Goal: Task Accomplishment & Management: Manage account settings

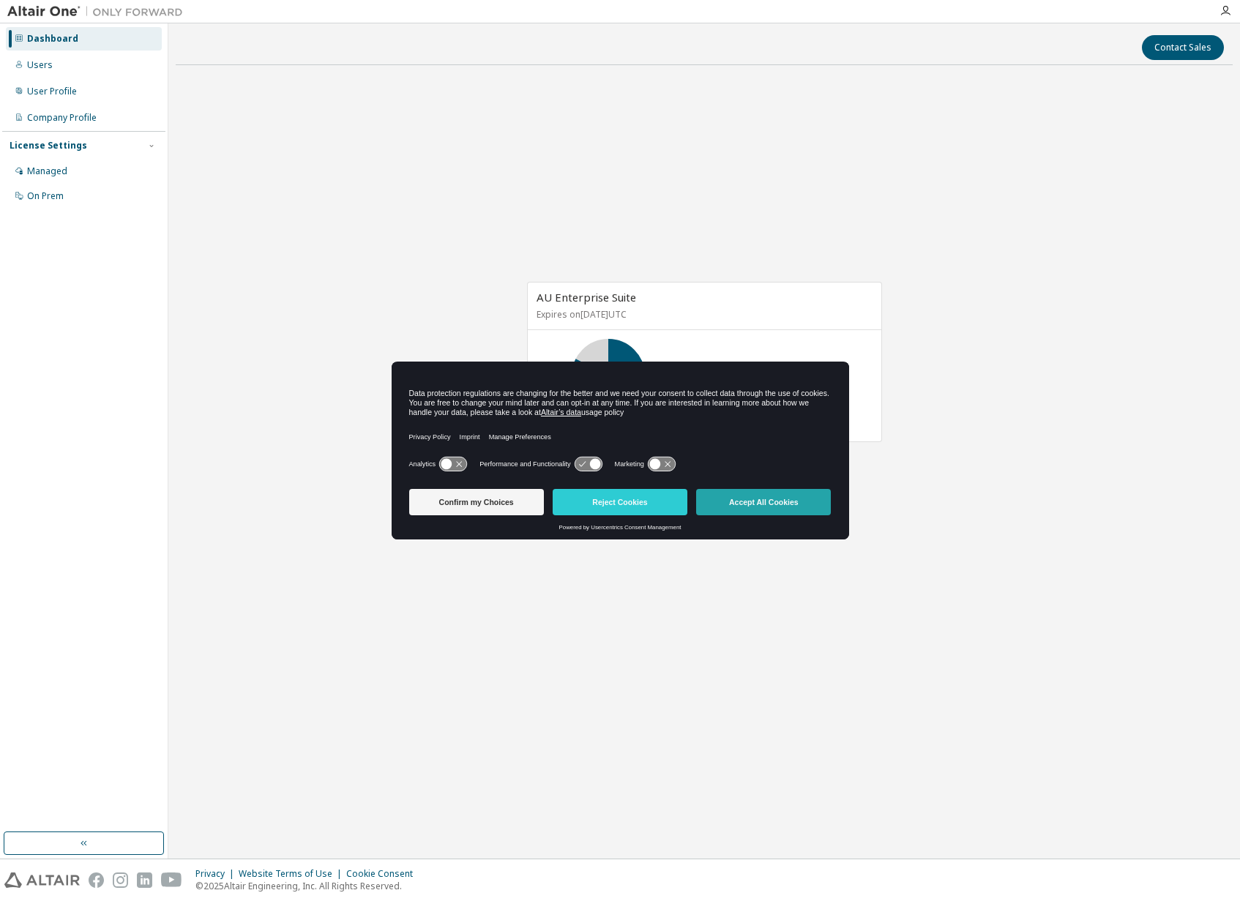
click at [766, 504] on button "Accept All Cookies" at bounding box center [763, 502] width 135 height 26
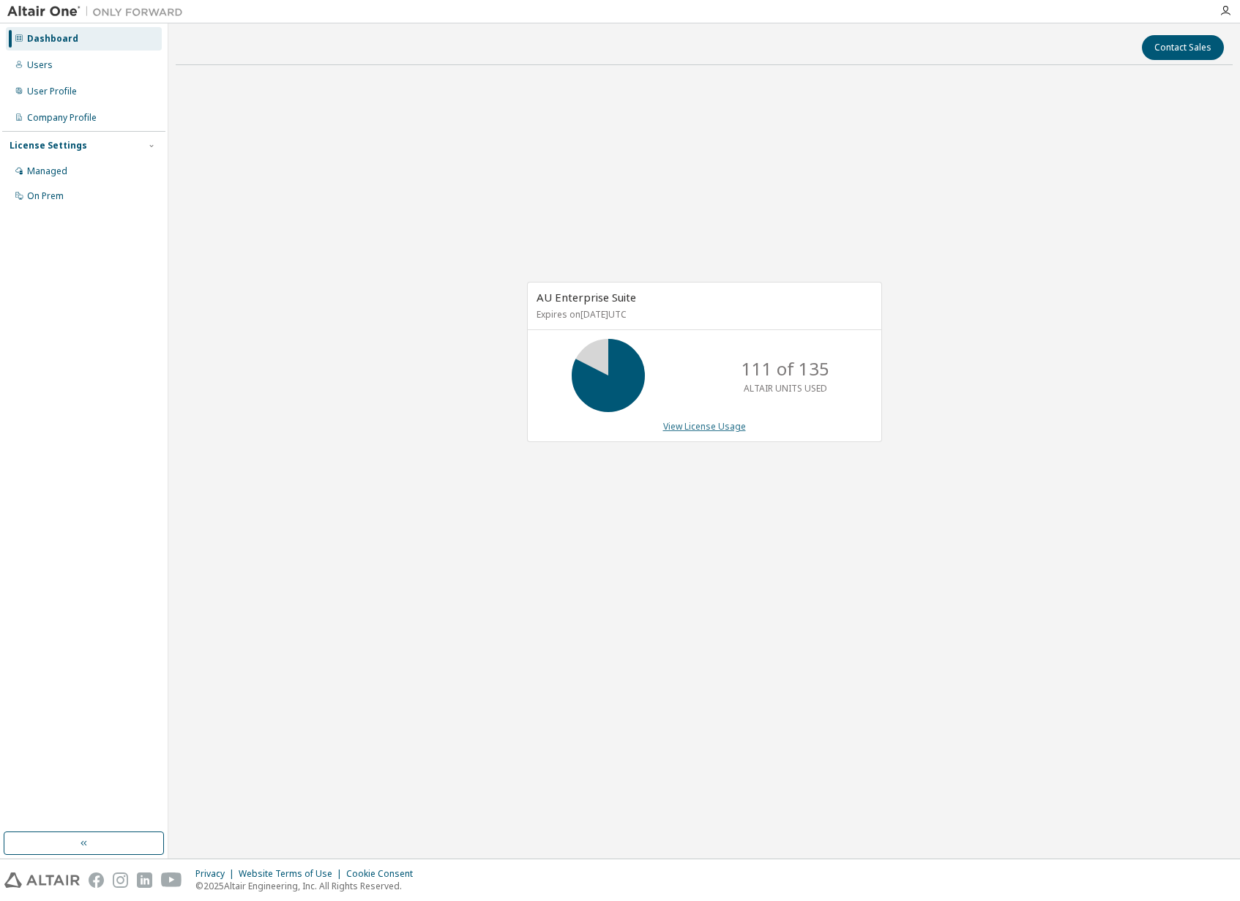
click at [693, 427] on link "View License Usage" at bounding box center [704, 426] width 83 height 12
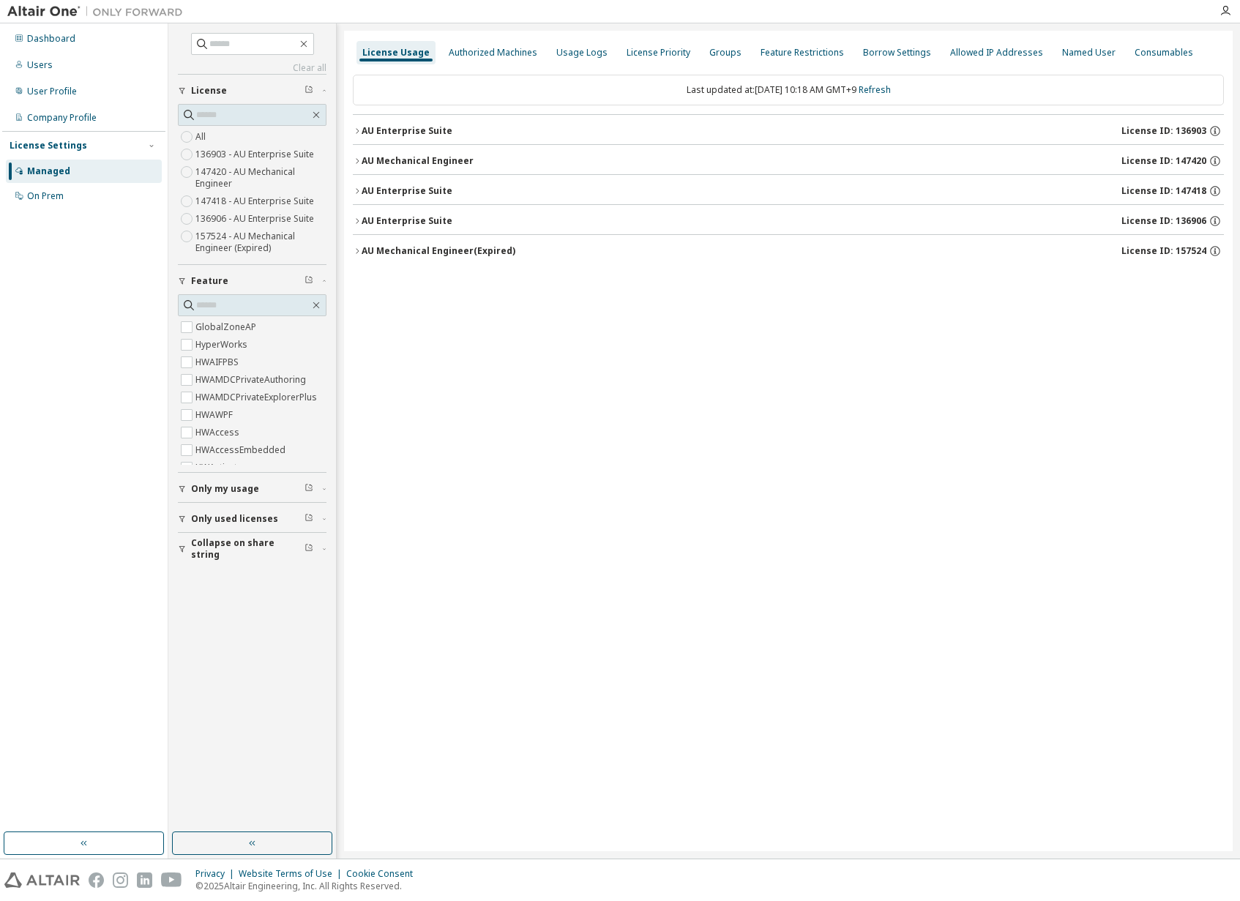
click at [406, 127] on div "AU Enterprise Suite" at bounding box center [407, 131] width 91 height 12
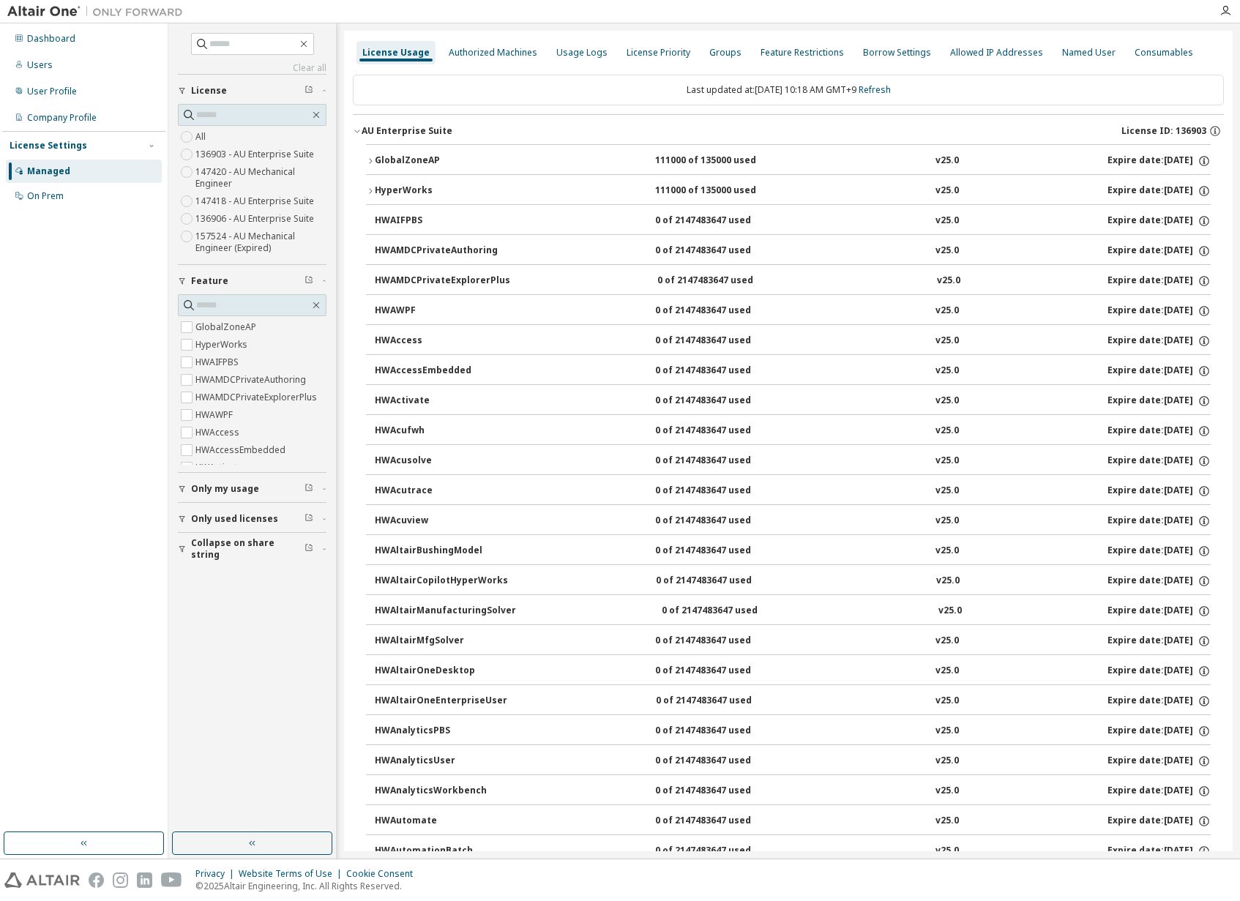
click at [406, 160] on div "GlobalZoneAP" at bounding box center [441, 160] width 132 height 13
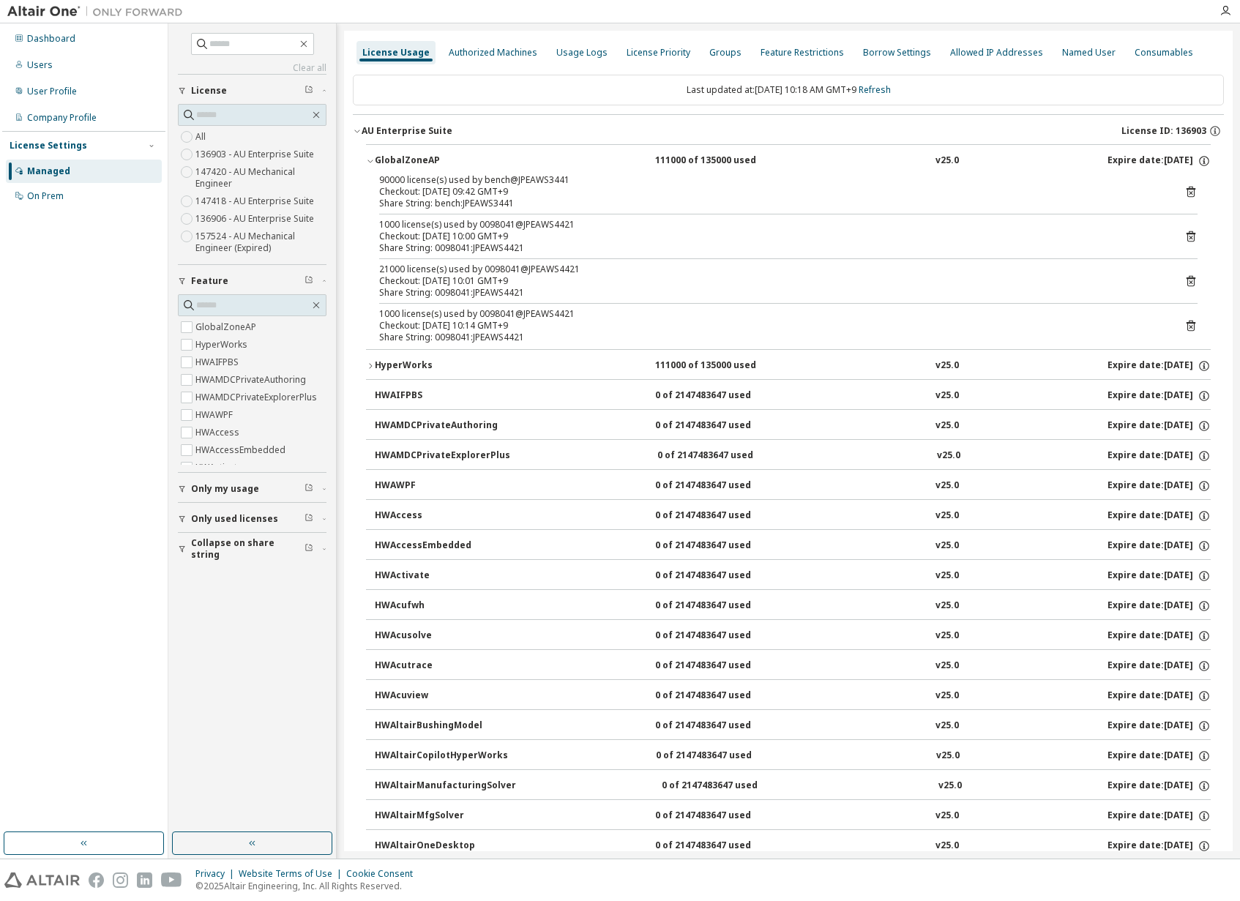
click at [1186, 189] on icon at bounding box center [1190, 192] width 9 height 11
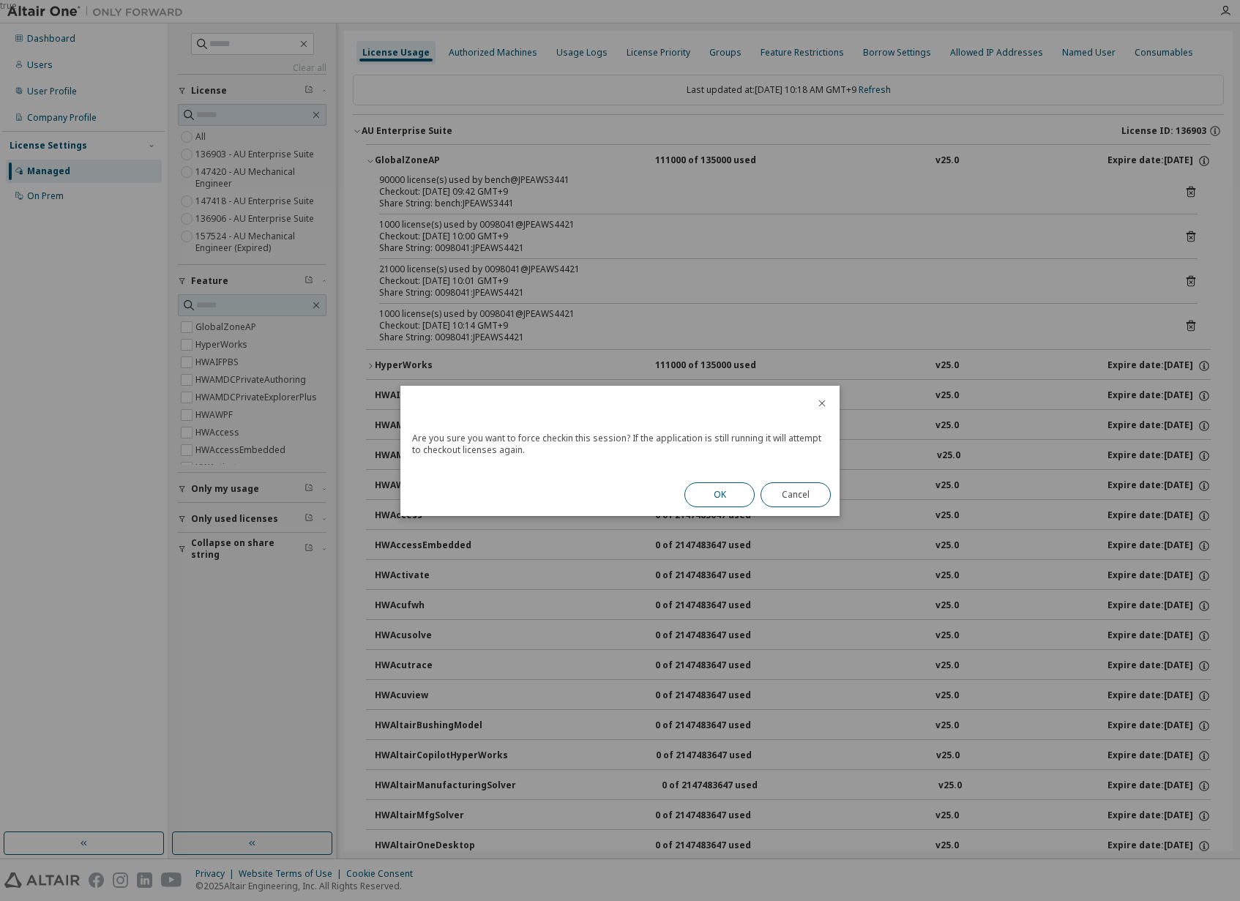
click at [718, 493] on button "OK" at bounding box center [719, 494] width 70 height 25
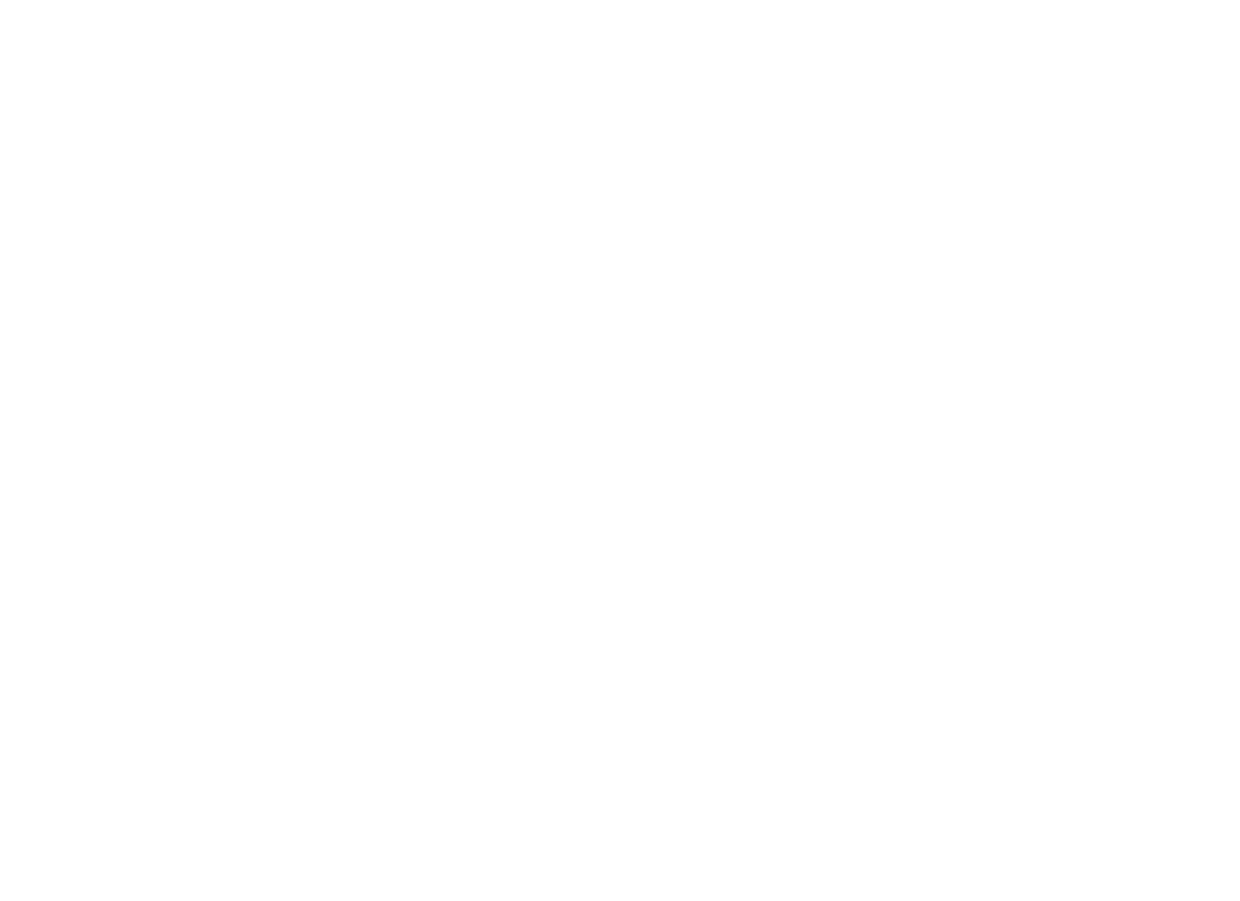
click at [778, 175] on div at bounding box center [620, 450] width 1240 height 901
click at [737, 366] on div at bounding box center [620, 450] width 1240 height 901
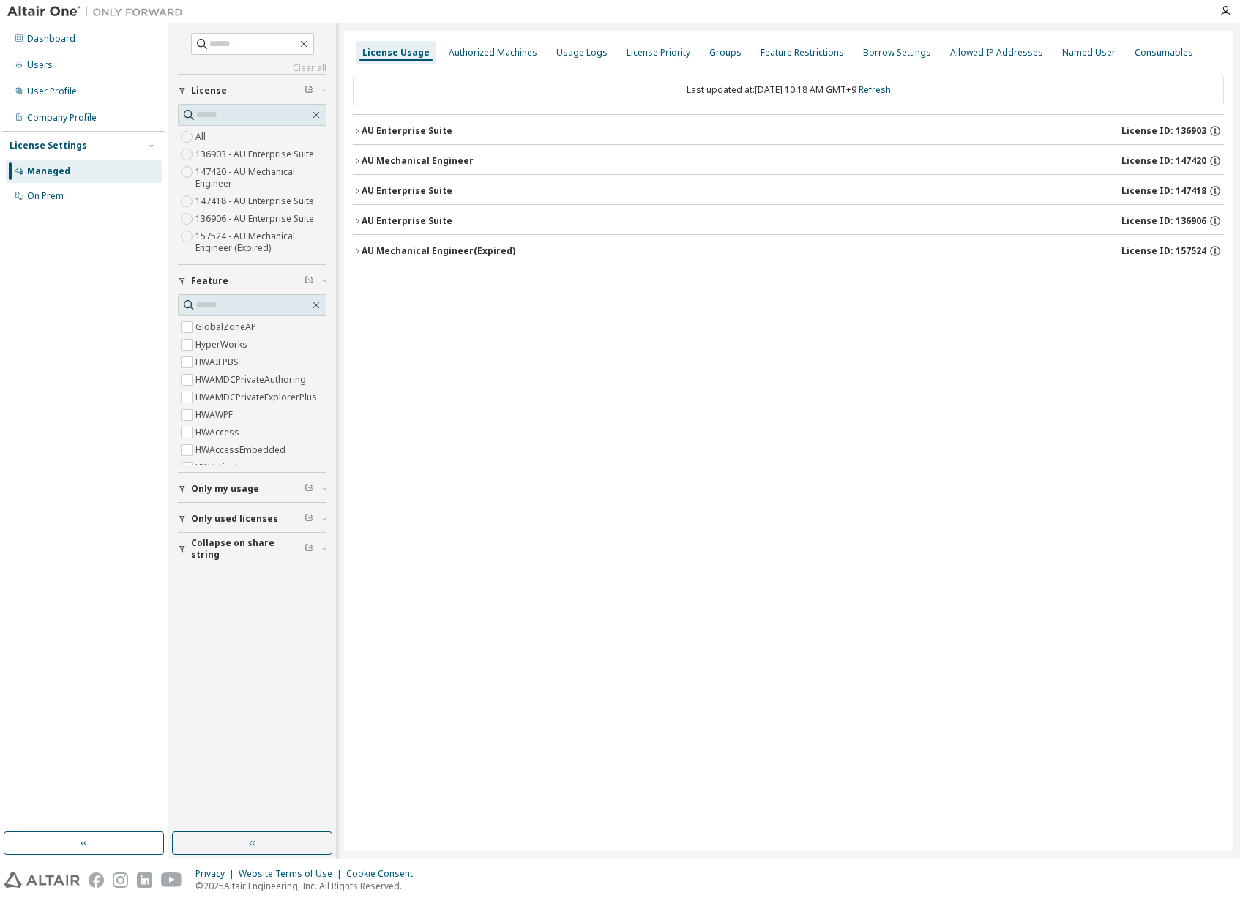
click at [420, 132] on div "AU Enterprise Suite" at bounding box center [407, 131] width 91 height 12
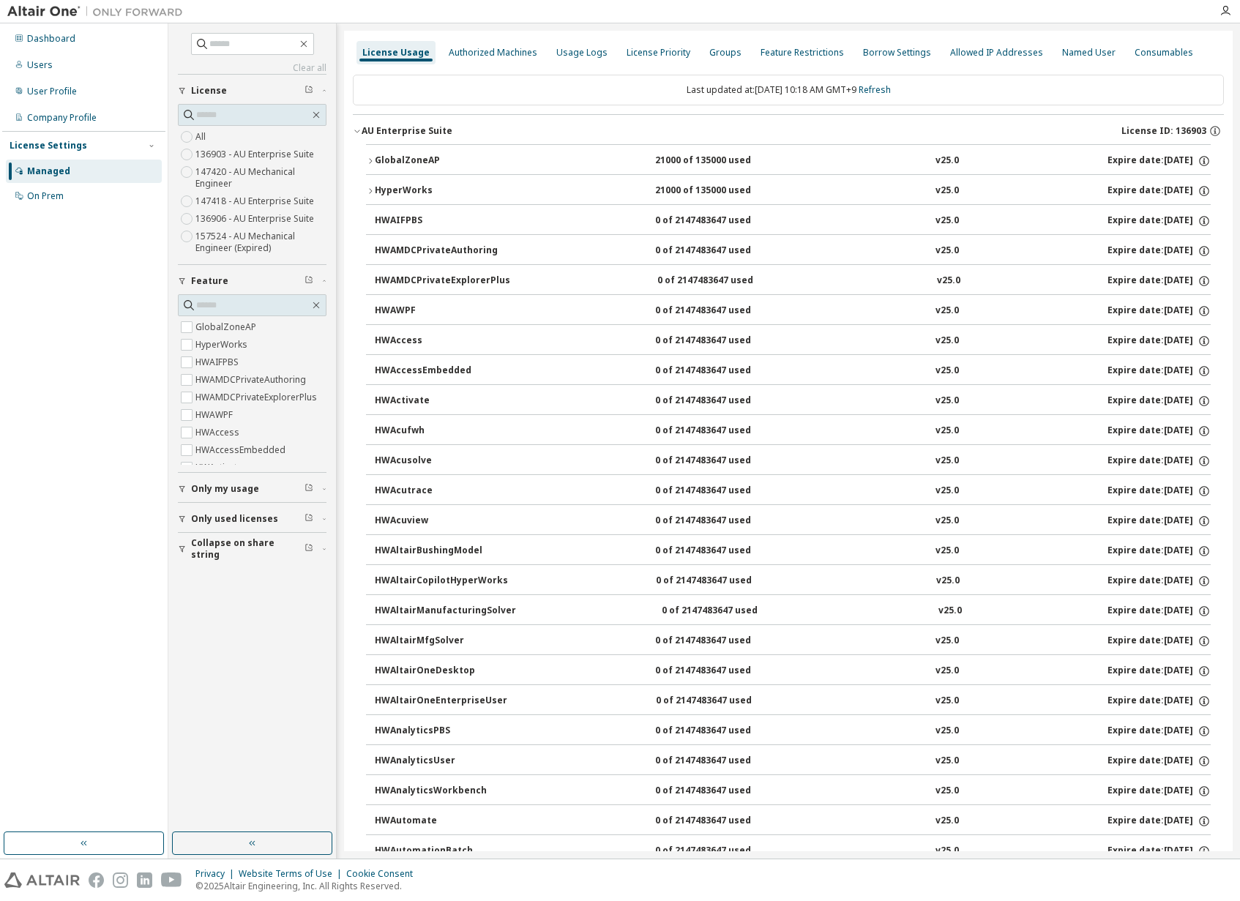
click at [402, 157] on div "GlobalZoneAP" at bounding box center [441, 160] width 132 height 13
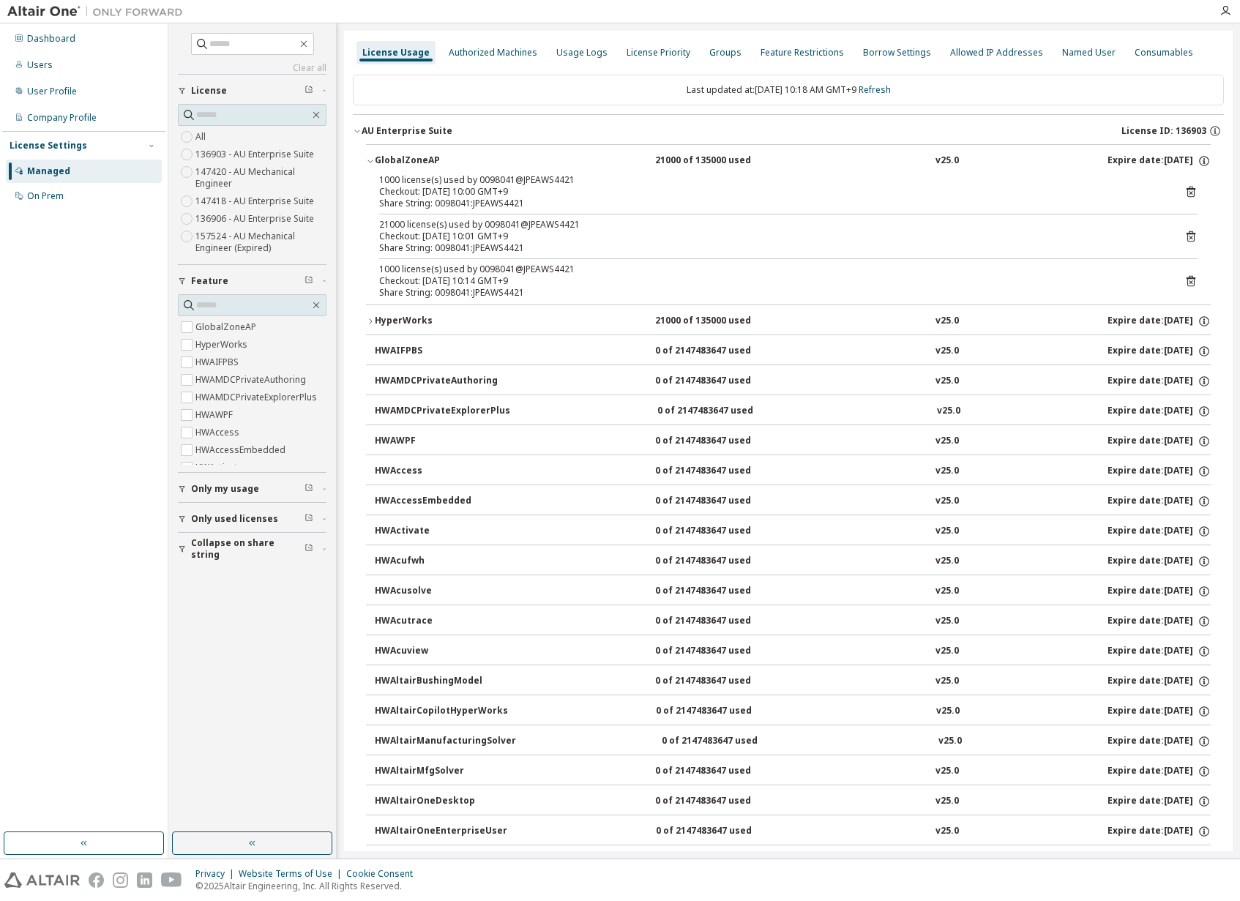
click at [691, 265] on div "1000 license(s) used by 0098041@JPEAWS4421" at bounding box center [770, 270] width 783 height 12
click at [753, 4] on div at bounding box center [700, 11] width 1020 height 23
